Goal: Information Seeking & Learning: Check status

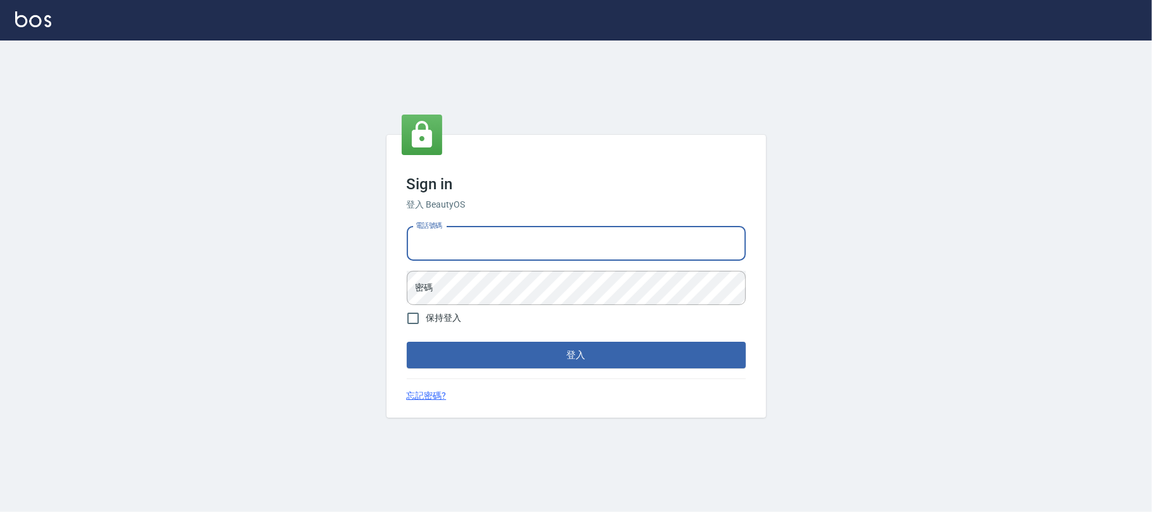
click at [521, 235] on input "電話號碼" at bounding box center [576, 243] width 339 height 34
type input "0225420586"
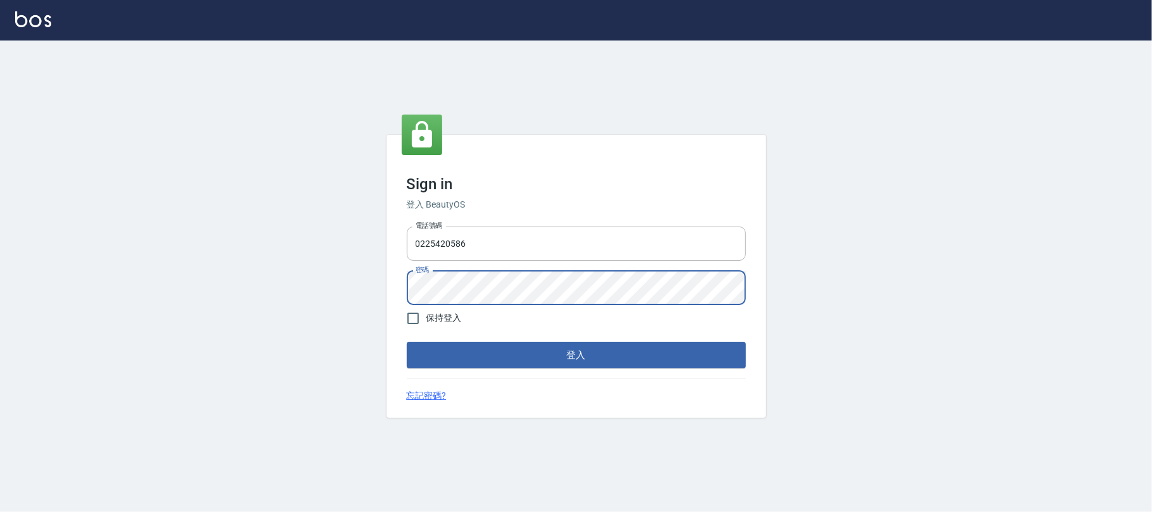
click at [407, 342] on button "登入" at bounding box center [576, 355] width 339 height 27
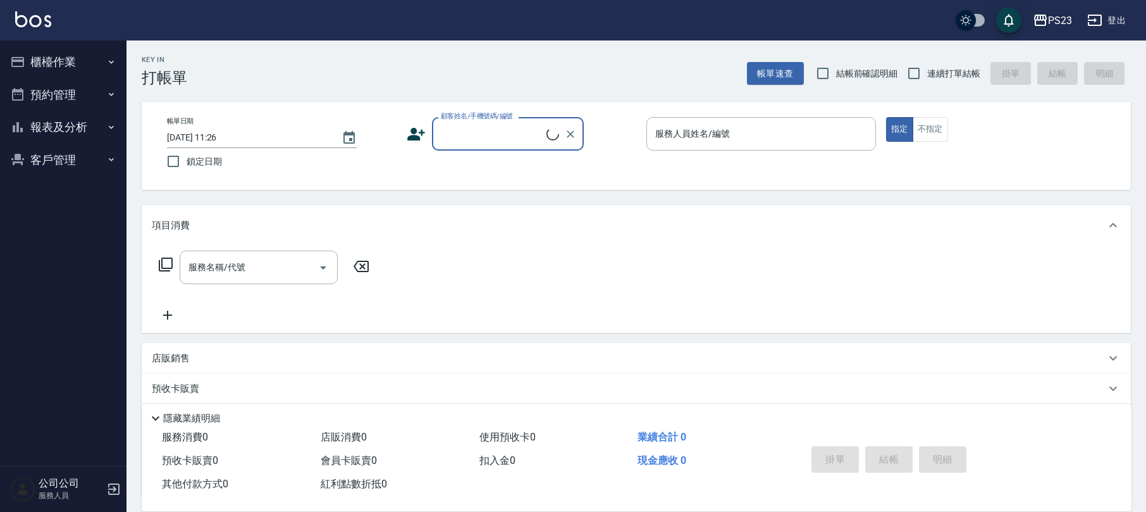
click at [80, 65] on button "櫃檯作業" at bounding box center [63, 62] width 116 height 33
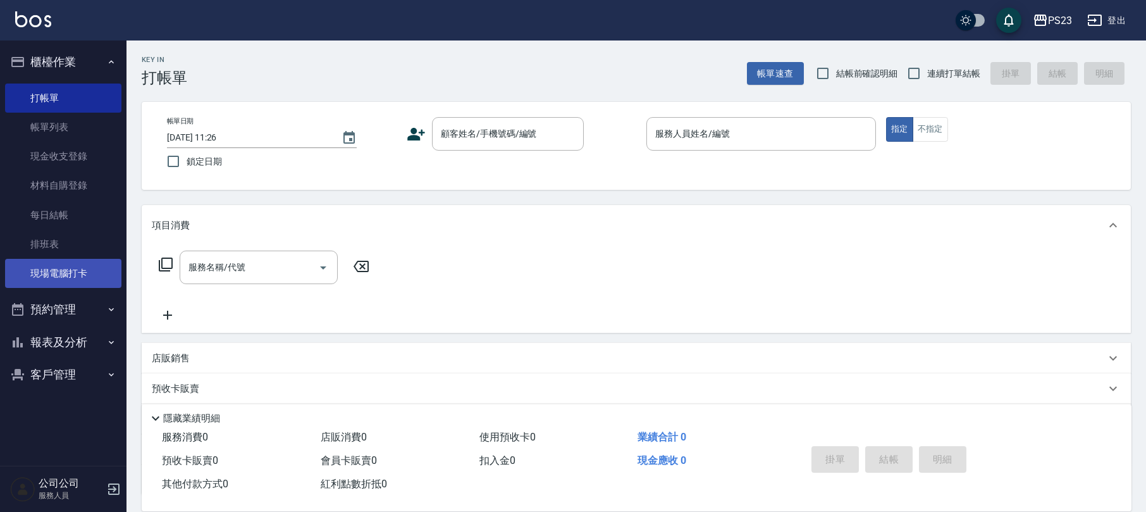
click at [97, 273] on link "現場電腦打卡" at bounding box center [63, 273] width 116 height 29
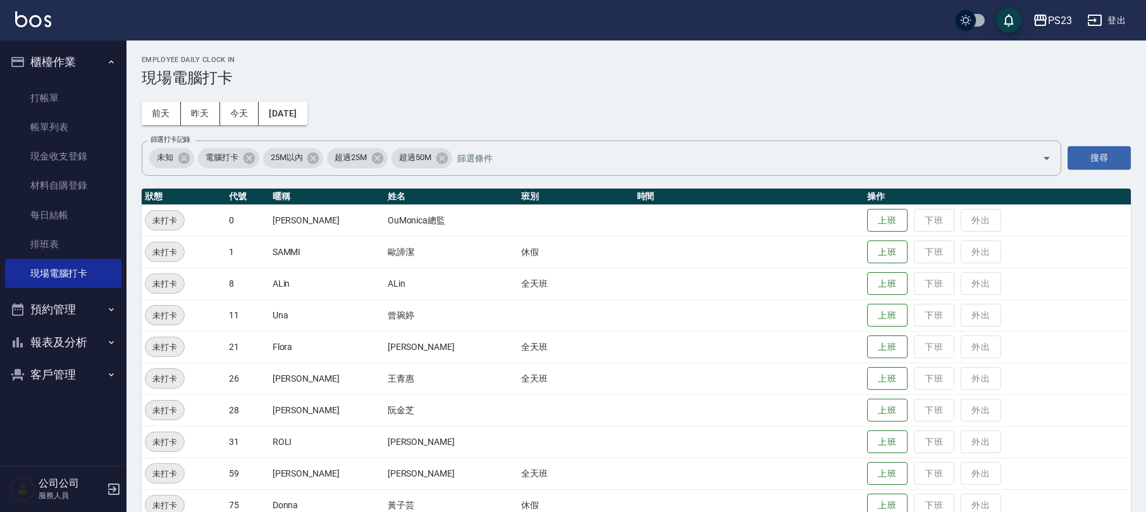
scroll to position [84, 0]
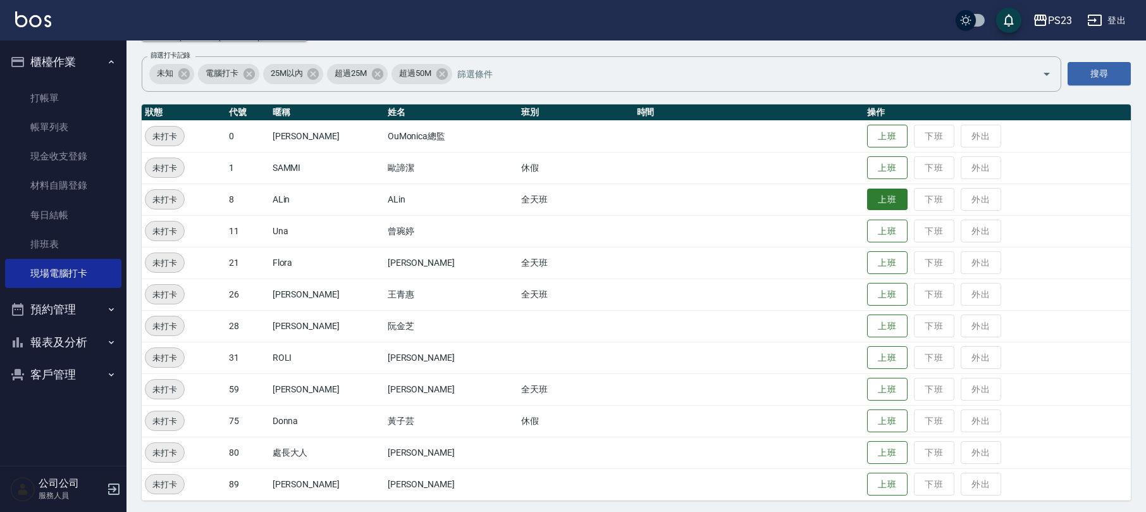
click at [880, 204] on button "上班" at bounding box center [887, 199] width 40 height 22
click at [885, 421] on button "上班" at bounding box center [887, 421] width 40 height 22
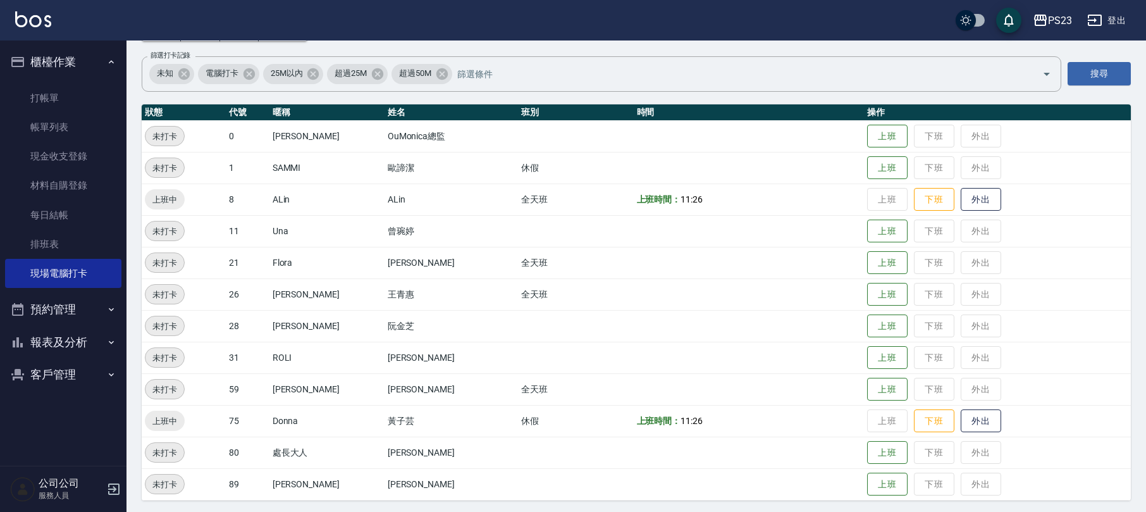
click at [54, 330] on button "報表及分析" at bounding box center [63, 342] width 116 height 33
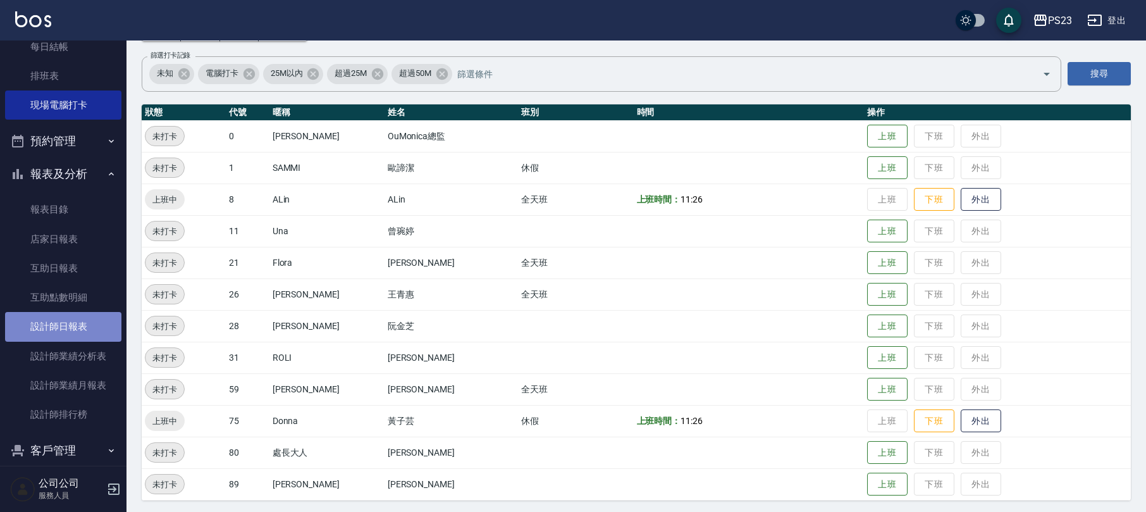
click at [78, 320] on link "設計師日報表" at bounding box center [63, 326] width 116 height 29
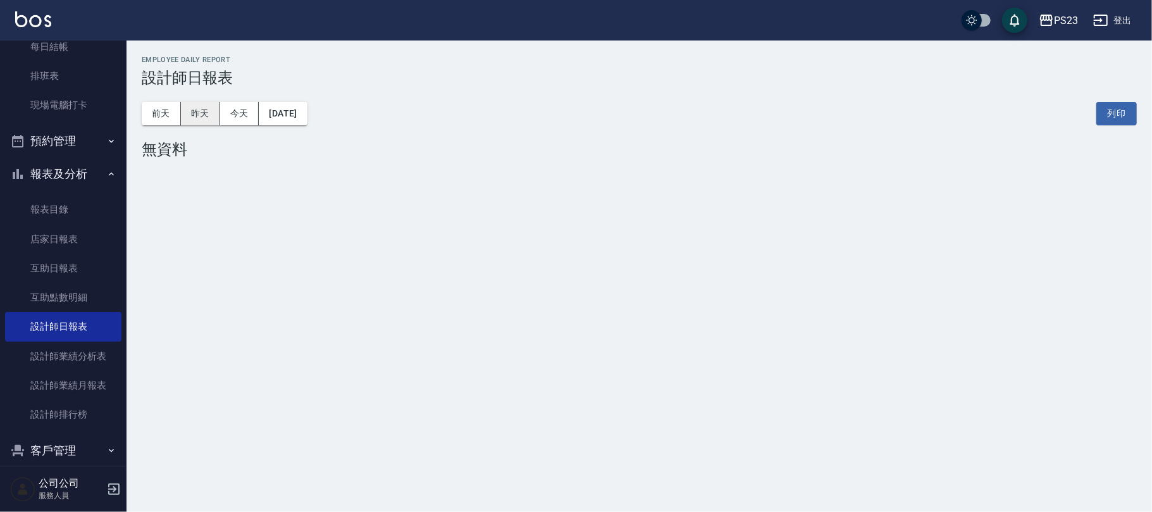
click at [211, 112] on button "昨天" at bounding box center [200, 113] width 39 height 23
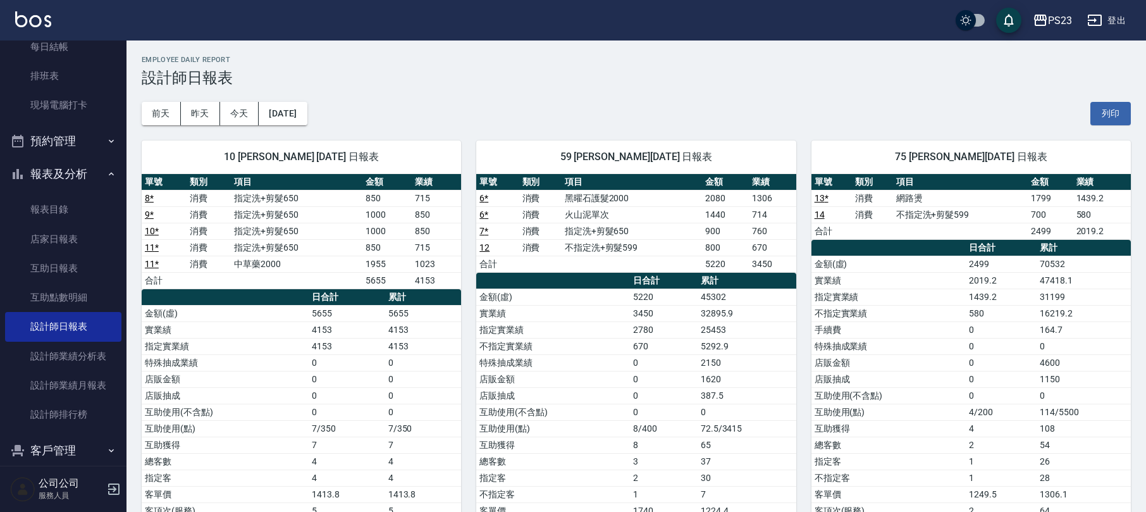
scroll to position [84, 0]
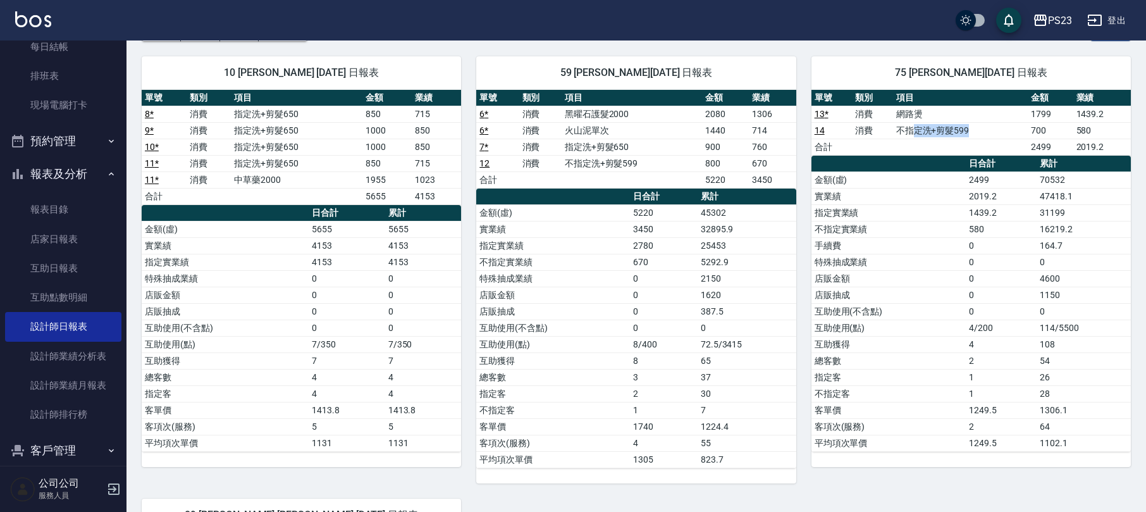
drag, startPoint x: 911, startPoint y: 137, endPoint x: 980, endPoint y: 132, distance: 68.5
click at [980, 132] on td "不指定洗+剪髮599" at bounding box center [960, 130] width 135 height 16
click at [1006, 134] on td "不指定洗+剪髮599" at bounding box center [960, 130] width 135 height 16
drag, startPoint x: 885, startPoint y: 114, endPoint x: 883, endPoint y: 145, distance: 30.5
click at [883, 145] on tbody "13 * 消費 網路燙 1799 1439.2 14 消費 不指定洗+剪髮599 700 580 合計 2499 2019.2" at bounding box center [970, 130] width 319 height 49
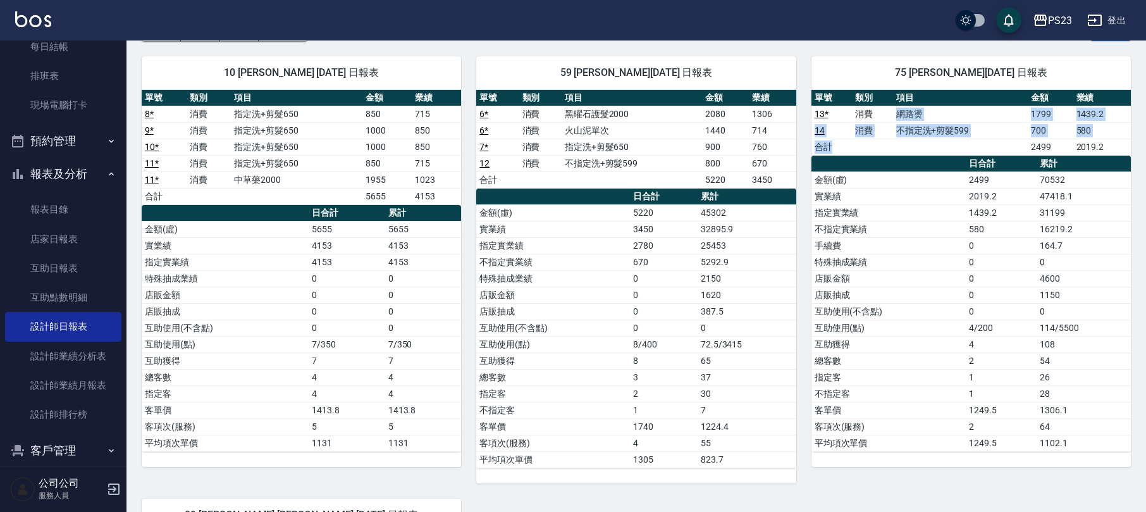
click at [886, 150] on td "a dense table" at bounding box center [872, 147] width 41 height 16
drag, startPoint x: 564, startPoint y: 164, endPoint x: 667, endPoint y: 164, distance: 102.5
click at [638, 163] on td "不指定洗+剪髮599" at bounding box center [632, 163] width 141 height 16
click at [669, 164] on td "不指定洗+剪髮599" at bounding box center [632, 163] width 141 height 16
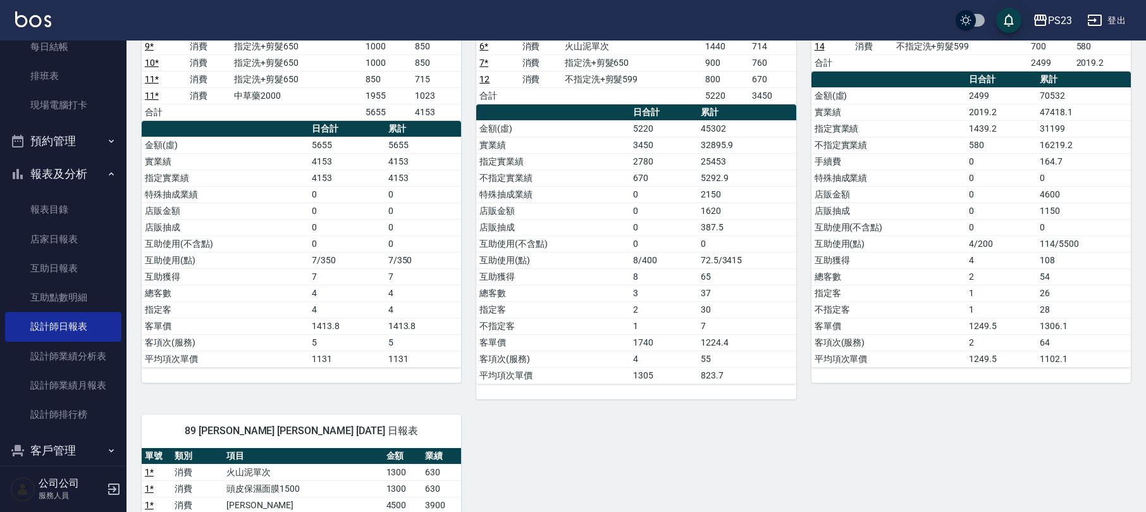
scroll to position [0, 0]
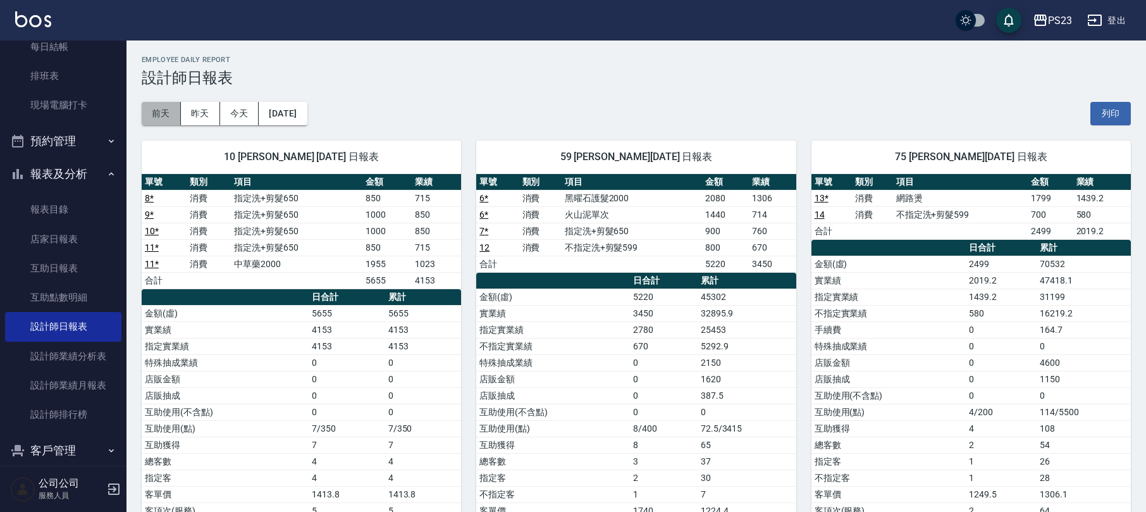
click at [156, 110] on button "前天" at bounding box center [161, 113] width 39 height 23
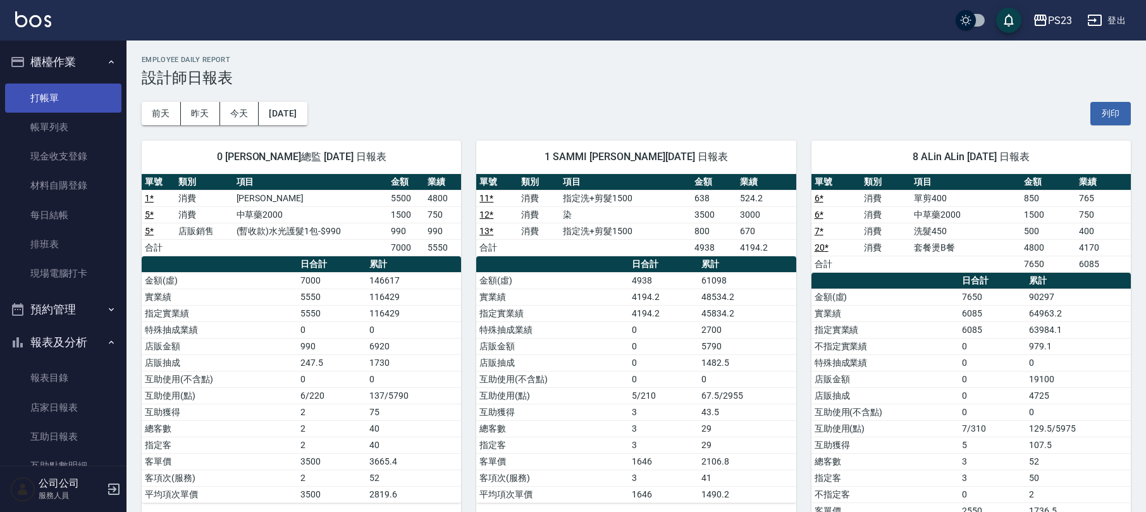
click at [84, 102] on link "打帳單" at bounding box center [63, 97] width 116 height 29
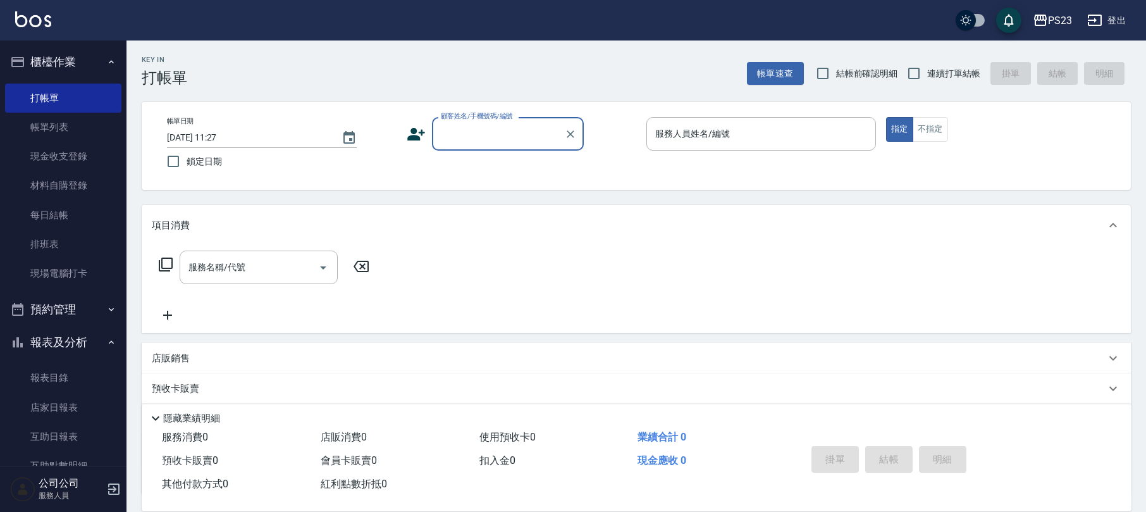
click at [86, 335] on button "報表及分析" at bounding box center [63, 342] width 116 height 33
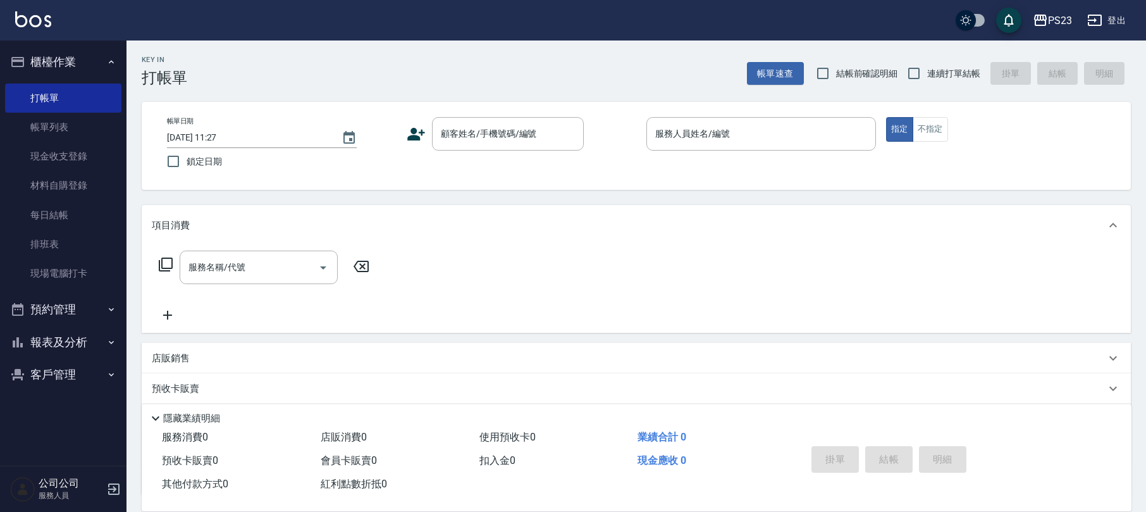
scroll to position [102, 0]
